Goal: Transaction & Acquisition: Obtain resource

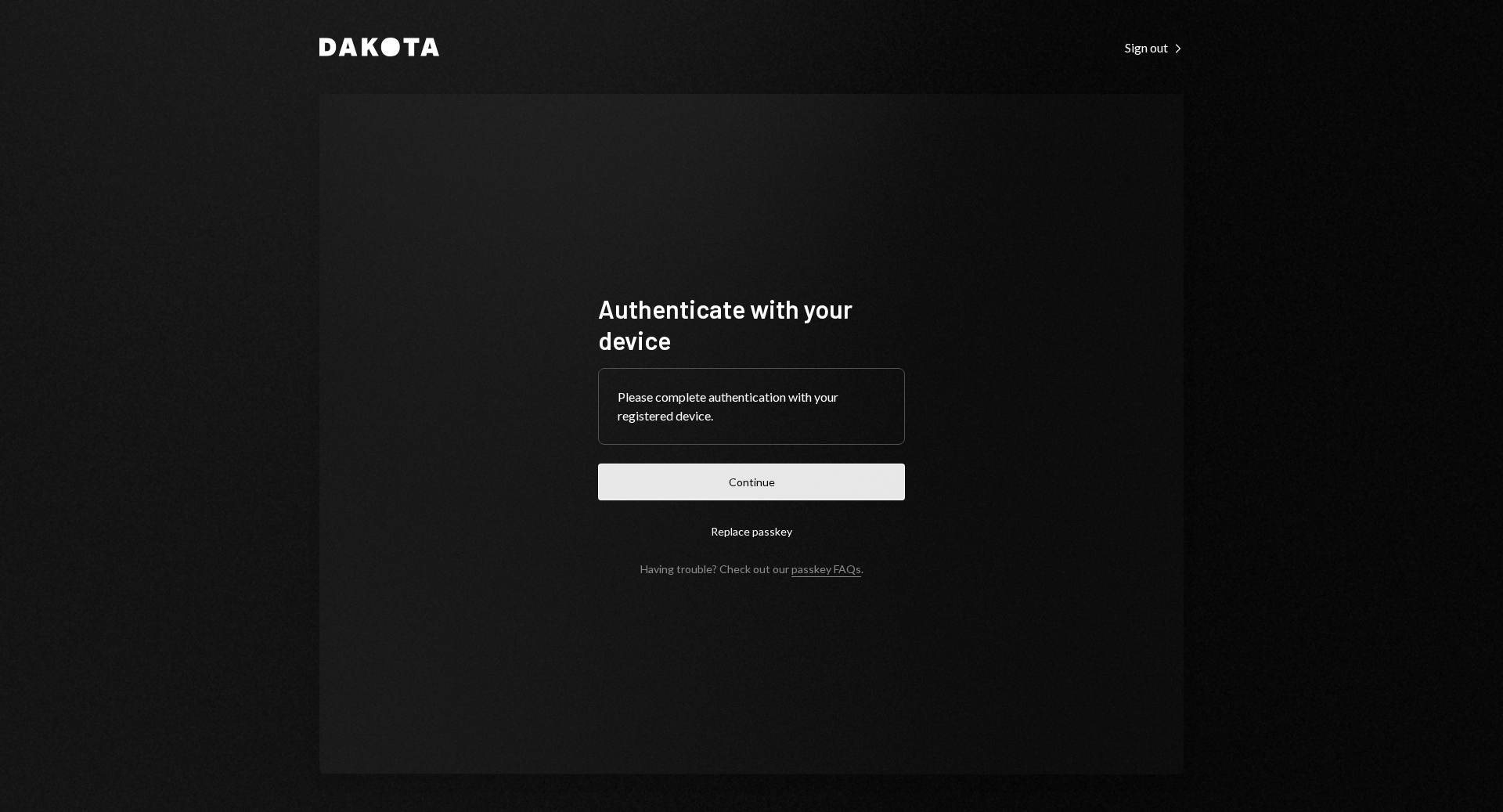
click at [779, 482] on button "Continue" at bounding box center [751, 481] width 307 height 36
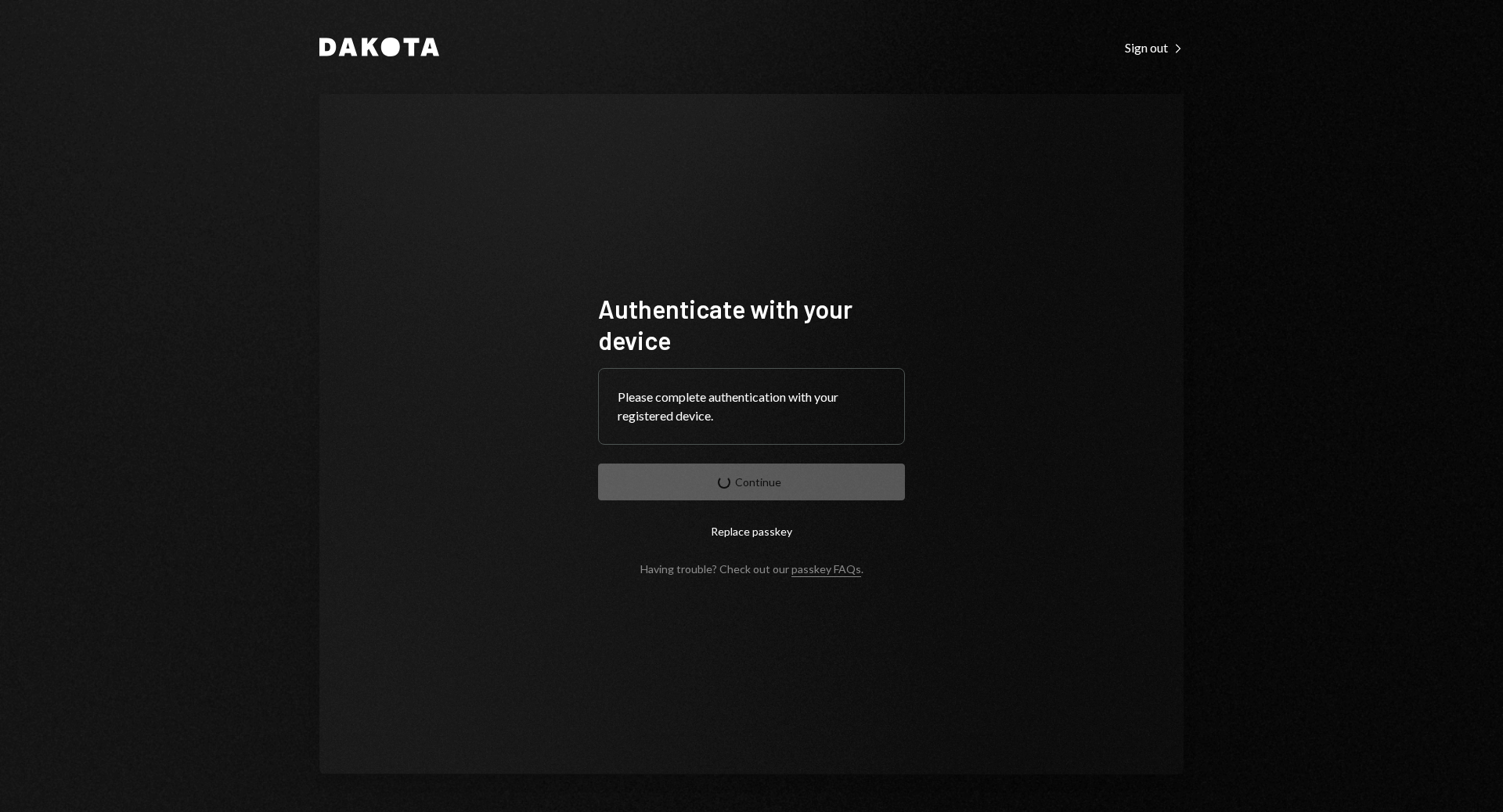
click at [1460, 46] on div "Dakota Sign out Right Caret Authenticate with your device Please complete authe…" at bounding box center [751, 406] width 1503 height 812
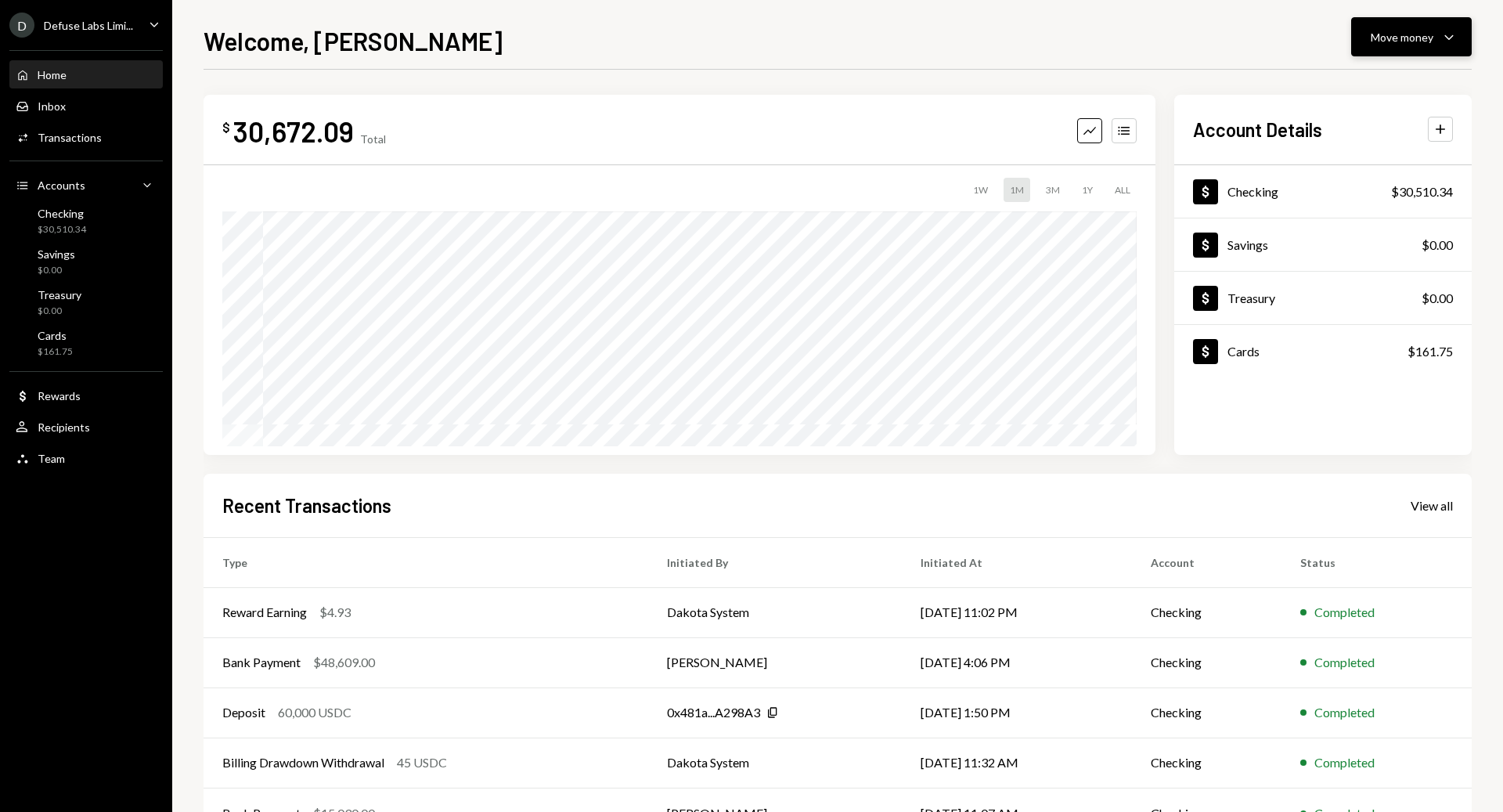
drag, startPoint x: 1391, startPoint y: 38, endPoint x: 1379, endPoint y: 34, distance: 12.6
click at [1391, 38] on div "Move money" at bounding box center [1402, 36] width 63 height 17
click at [1371, 158] on div "Deposit" at bounding box center [1400, 155] width 114 height 17
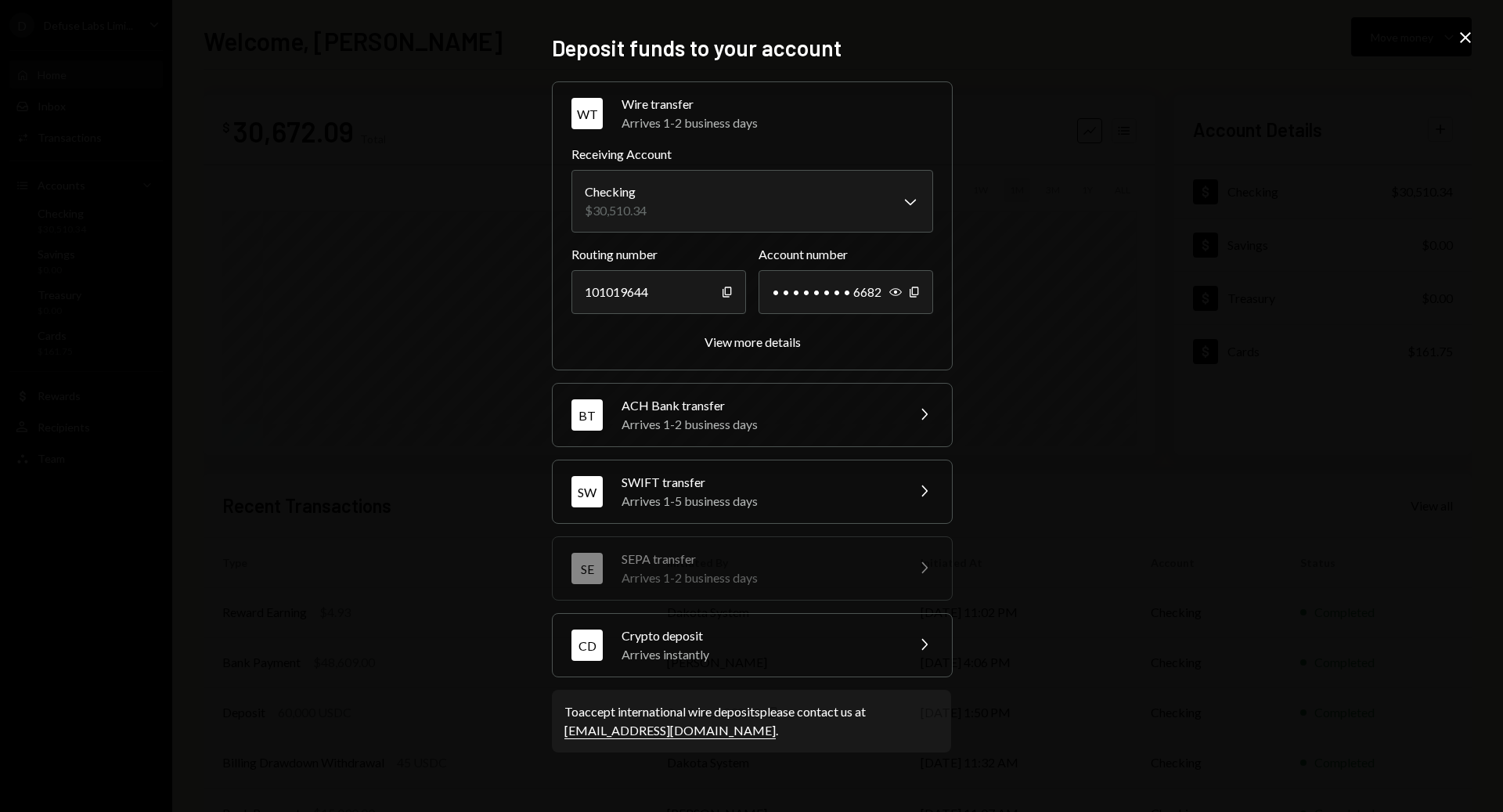
click at [675, 652] on div "Arrives instantly" at bounding box center [759, 654] width 274 height 19
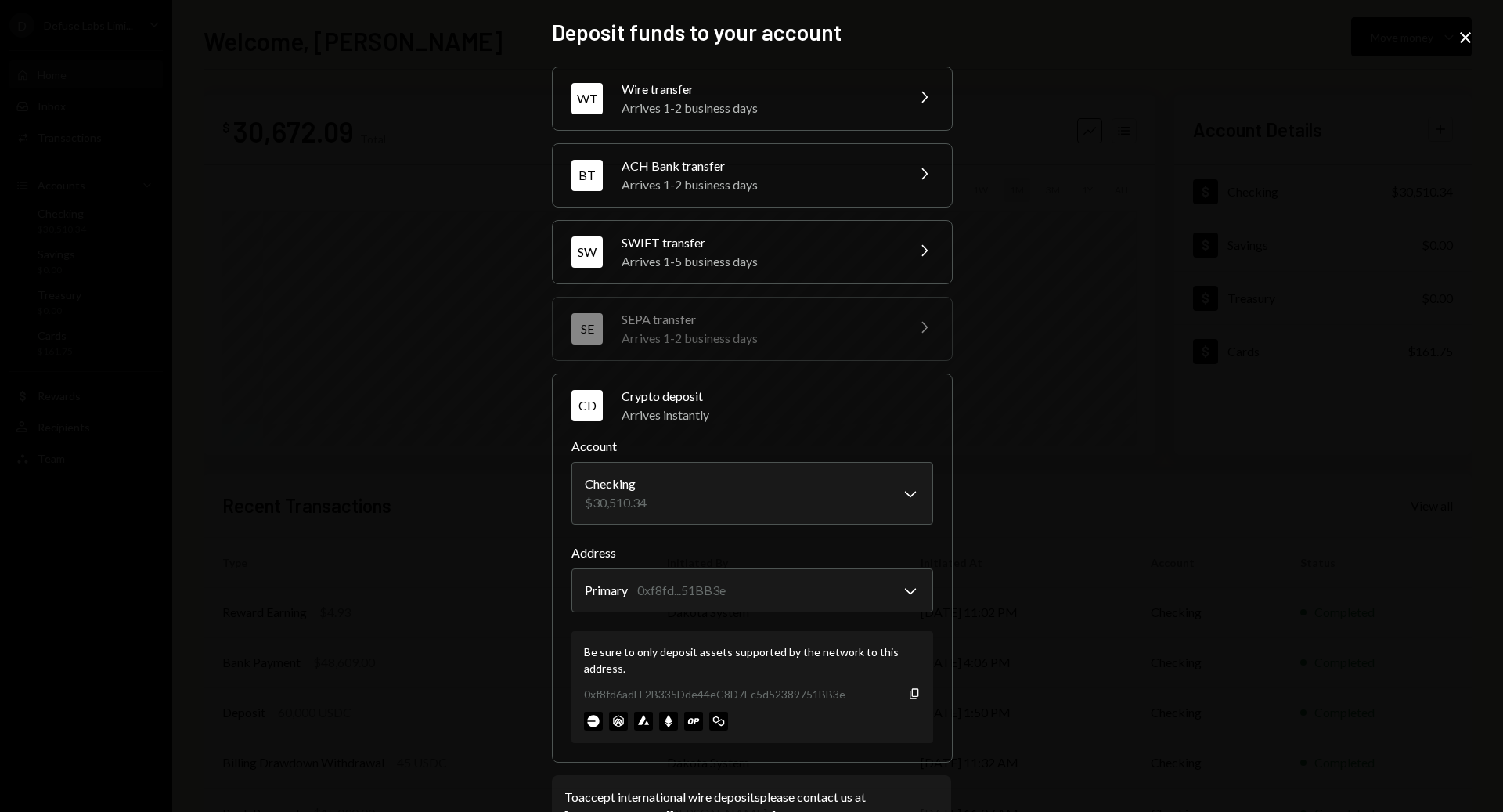
click at [1465, 31] on icon "Close" at bounding box center [1466, 37] width 19 height 19
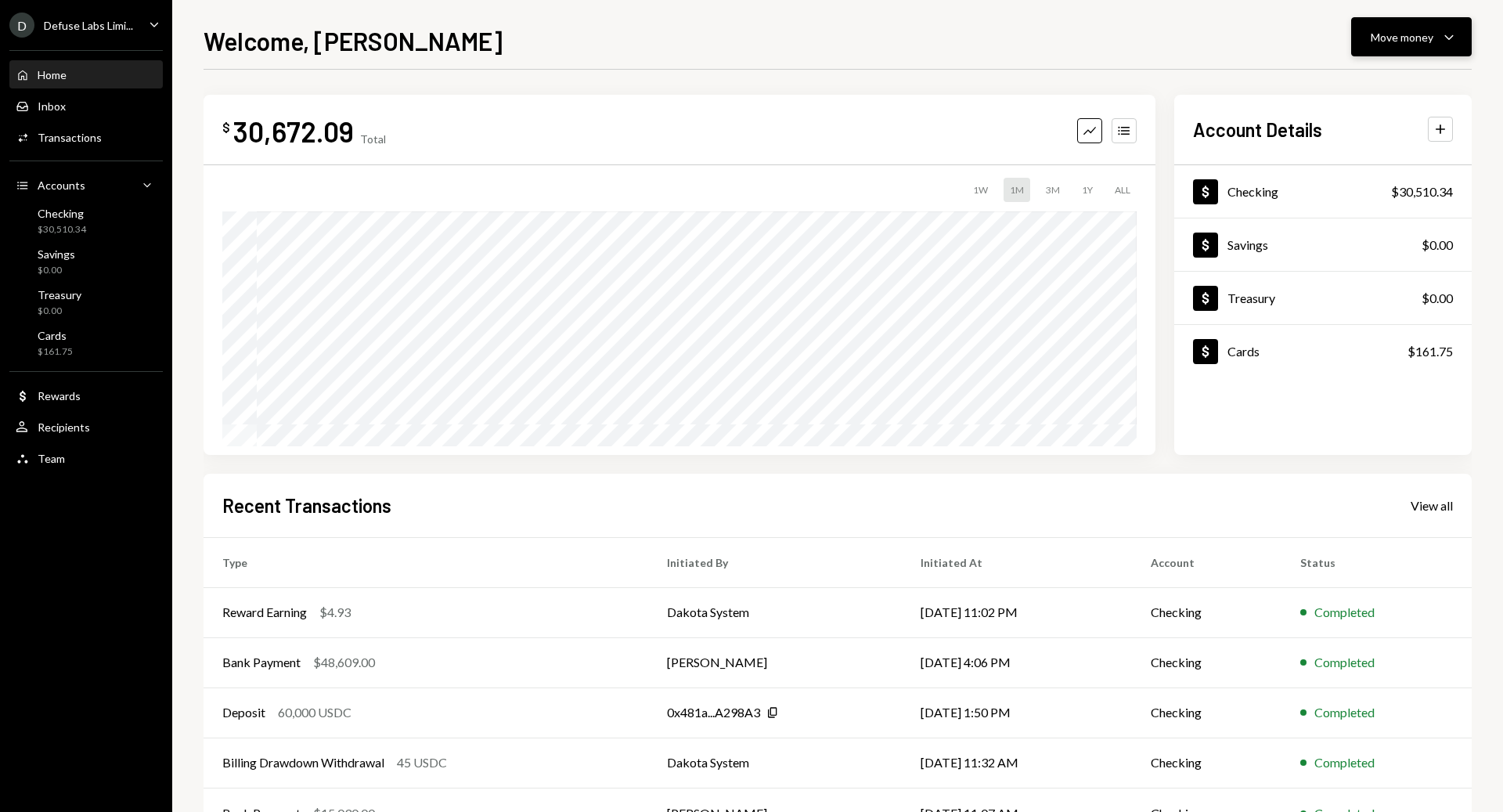
click at [1395, 35] on div "Move money" at bounding box center [1402, 36] width 63 height 17
click at [1362, 147] on div "Deposit" at bounding box center [1400, 155] width 114 height 17
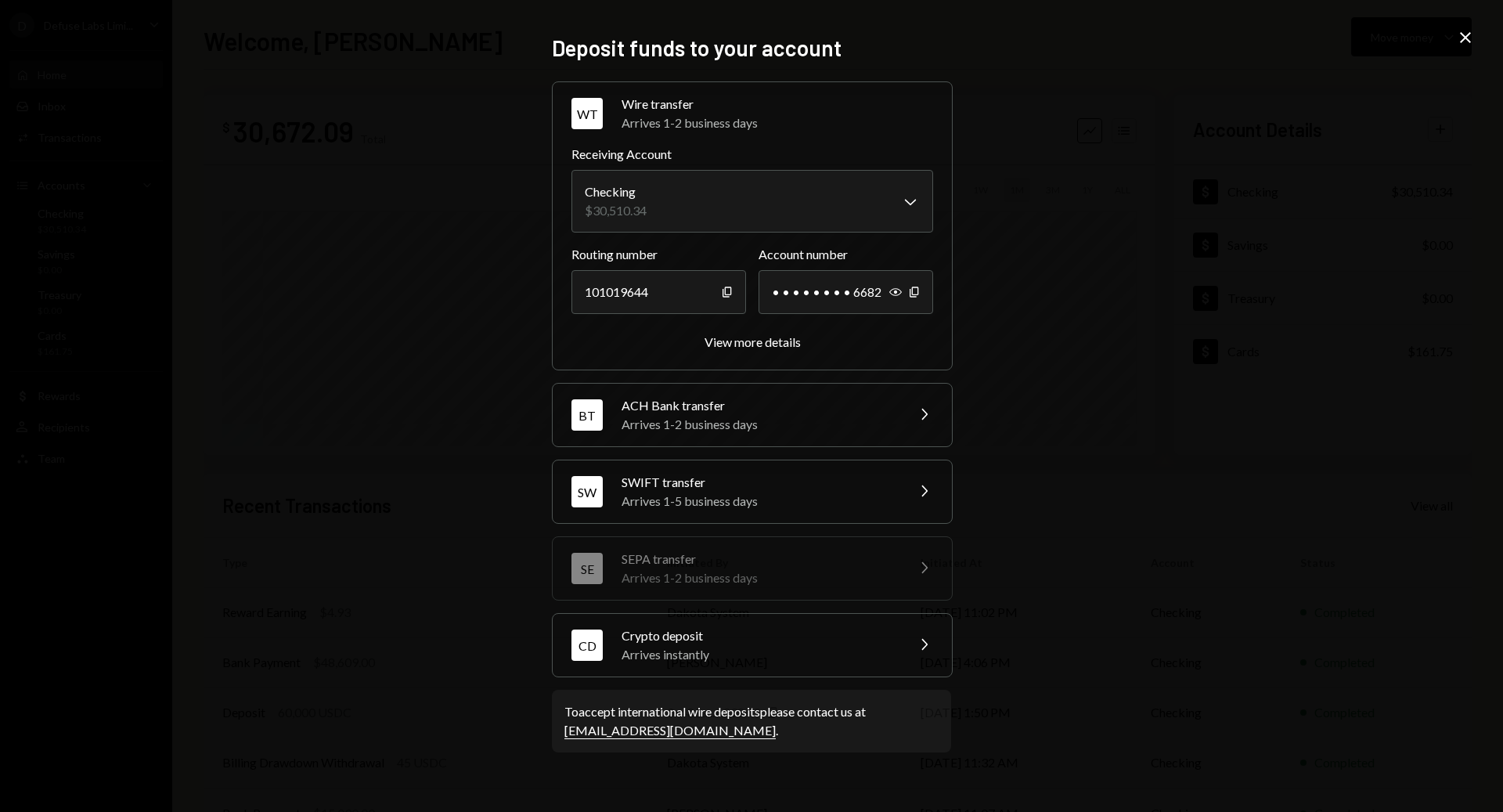
click at [707, 637] on div "Crypto deposit" at bounding box center [759, 635] width 274 height 19
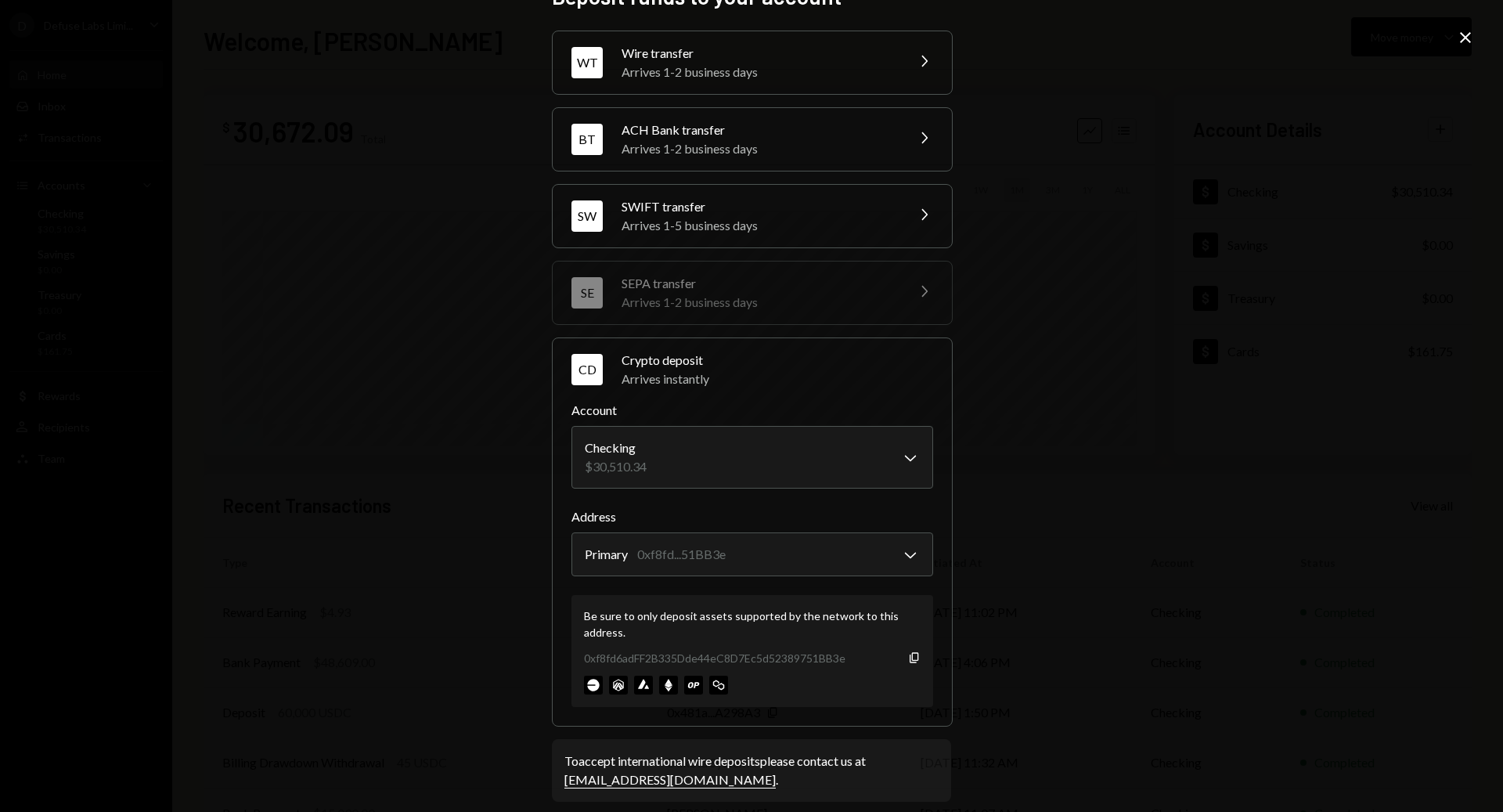
scroll to position [51, 0]
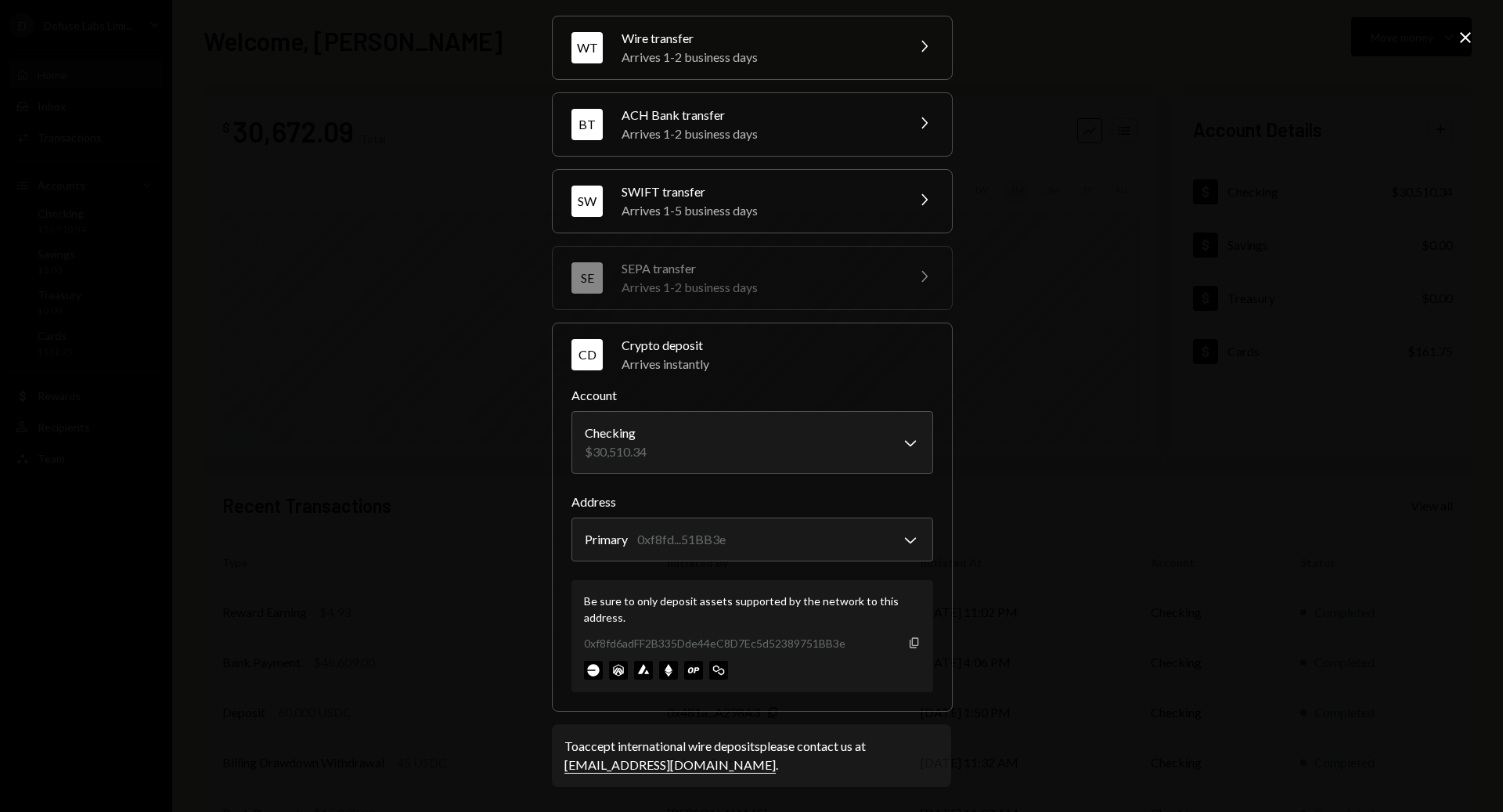
click at [912, 643] on icon "Copy" at bounding box center [914, 643] width 13 height 13
click at [824, 535] on body "D Defuse Labs Limi... Caret Down Home Home Inbox Inbox Activities Transactions …" at bounding box center [751, 406] width 1503 height 812
click at [1133, 433] on div "**********" at bounding box center [751, 406] width 1503 height 812
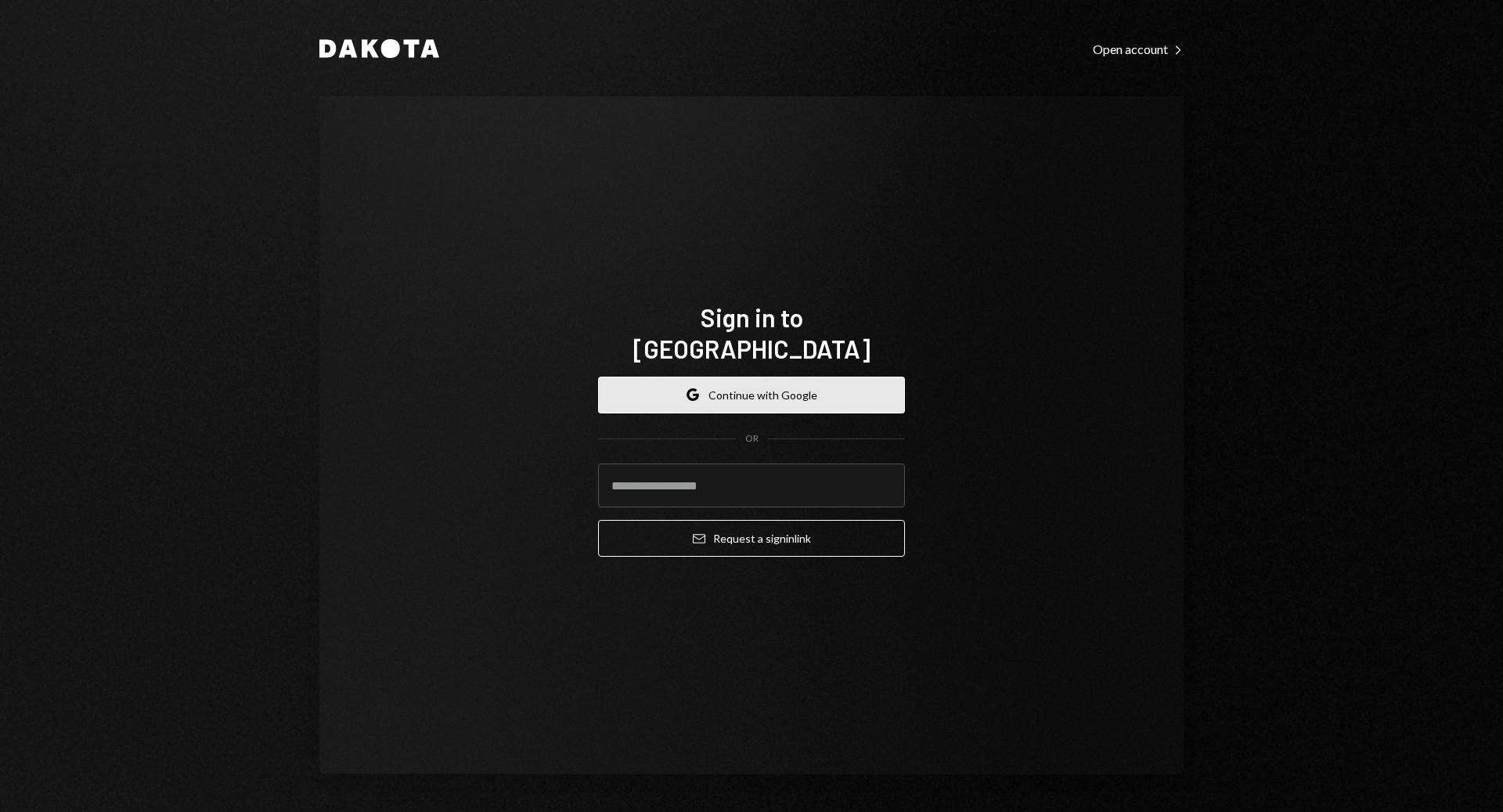
click at [841, 376] on button "Google Continue with Google" at bounding box center [751, 394] width 307 height 36
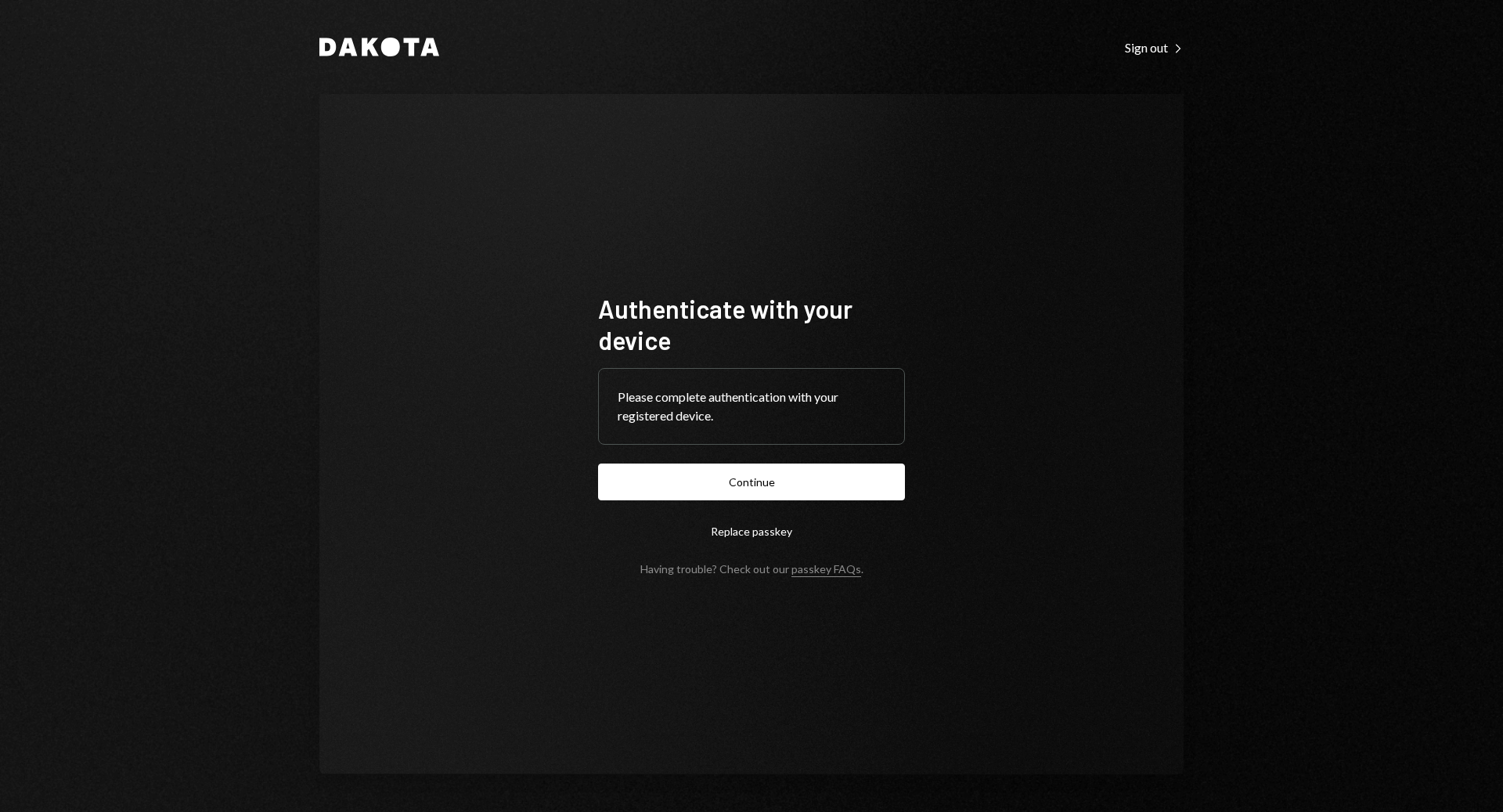
drag, startPoint x: 789, startPoint y: 484, endPoint x: 760, endPoint y: 508, distance: 37.6
click at [787, 485] on button "Continue" at bounding box center [751, 481] width 307 height 36
